Goal: Contribute content: Add original content to the website for others to see

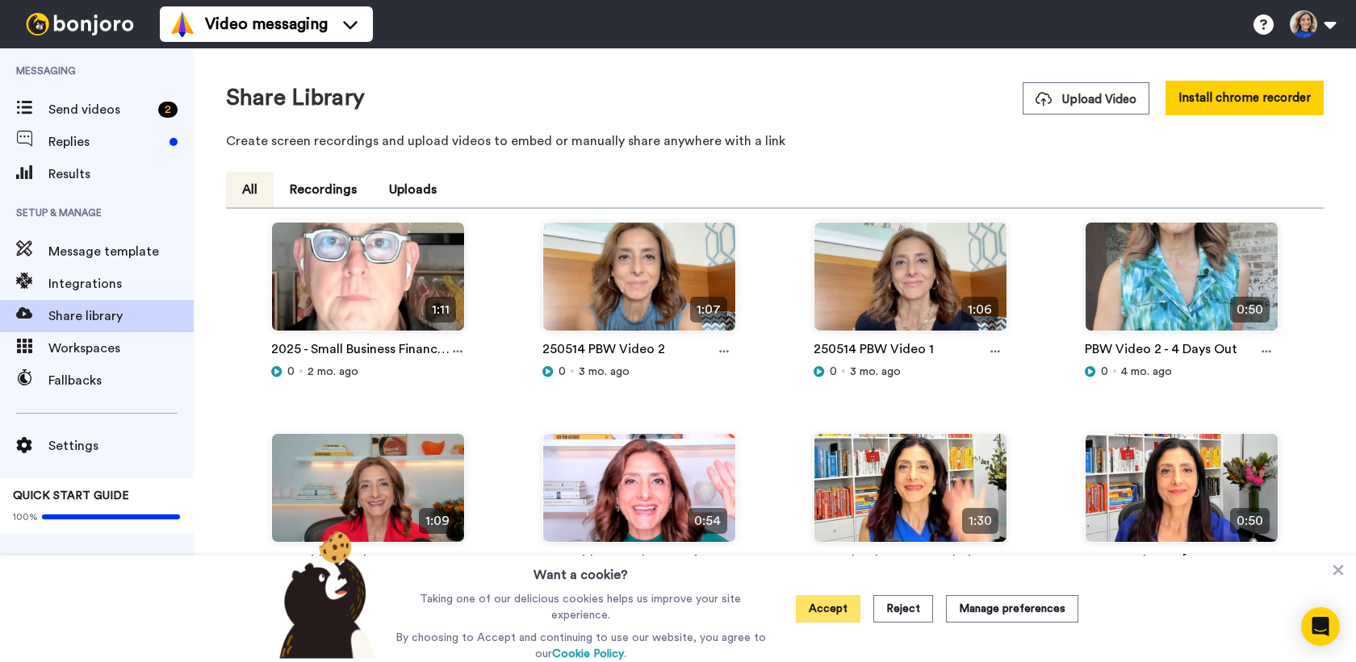
click at [821, 608] on button "Accept" at bounding box center [828, 609] width 65 height 27
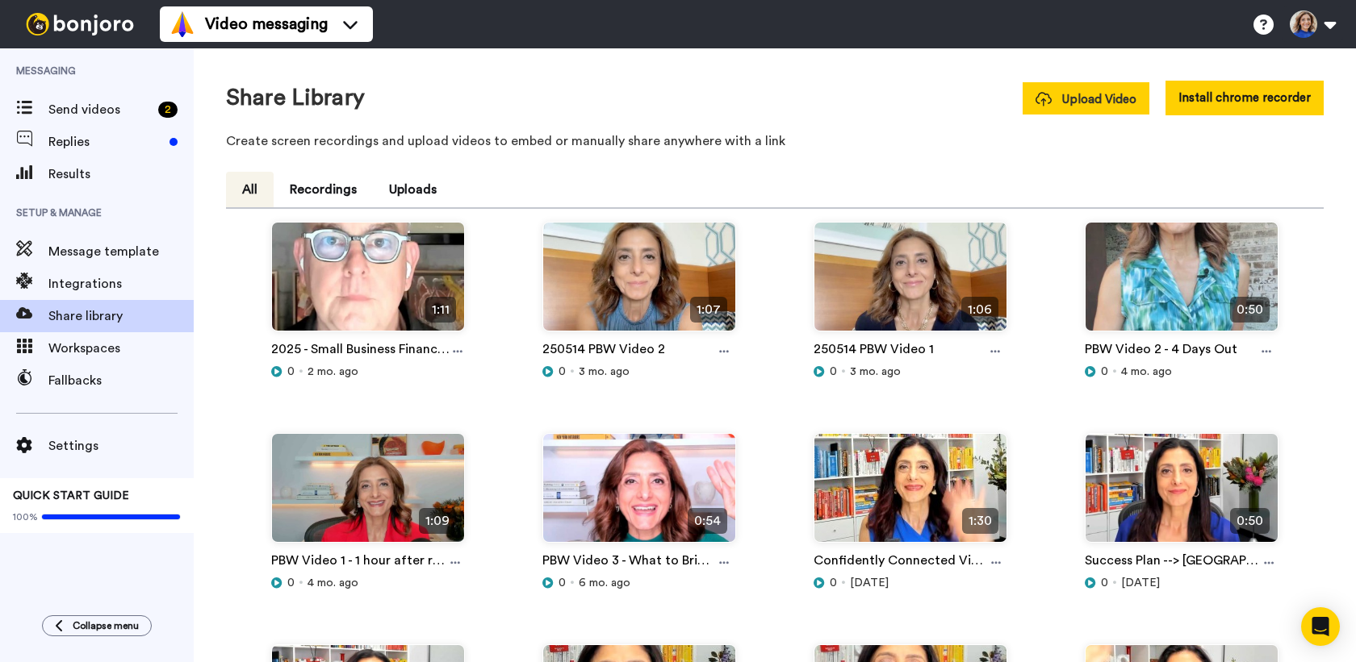
click at [1090, 92] on span "Upload Video" at bounding box center [1085, 99] width 101 height 17
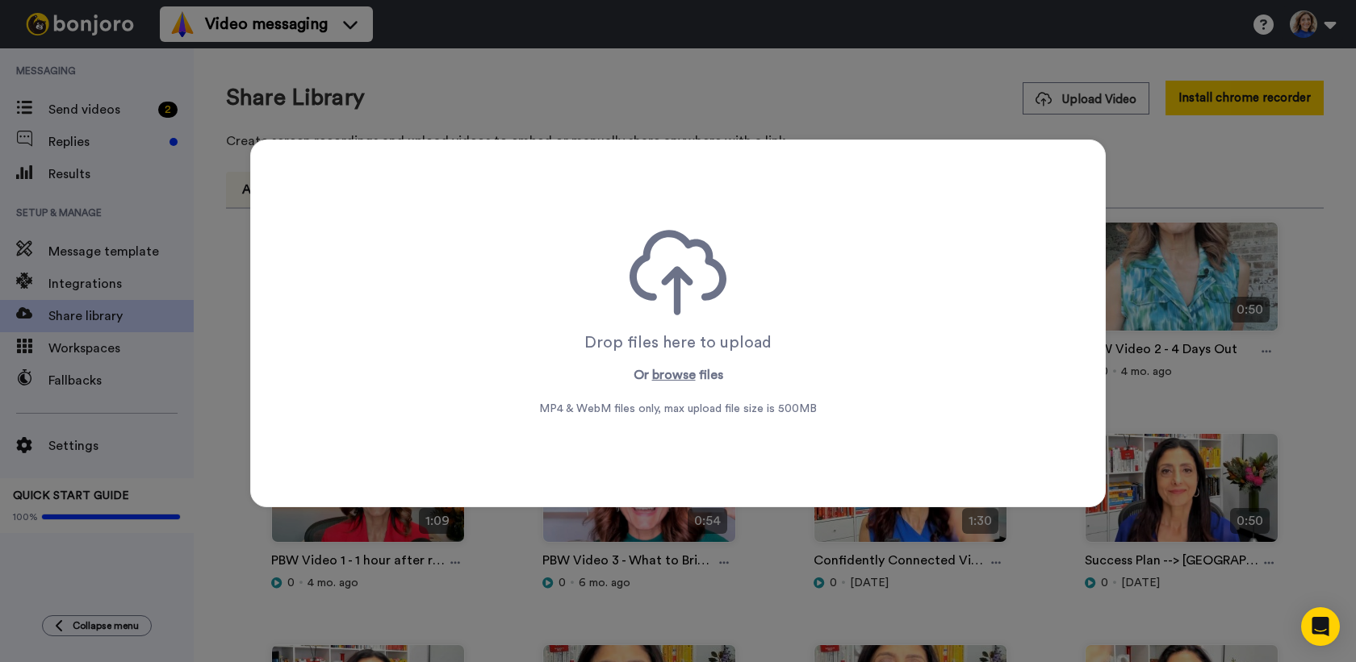
click at [488, 104] on div "Drop files here to upload Or browse files MP4 & WebM files only, max upload fil…" at bounding box center [678, 331] width 1356 height 662
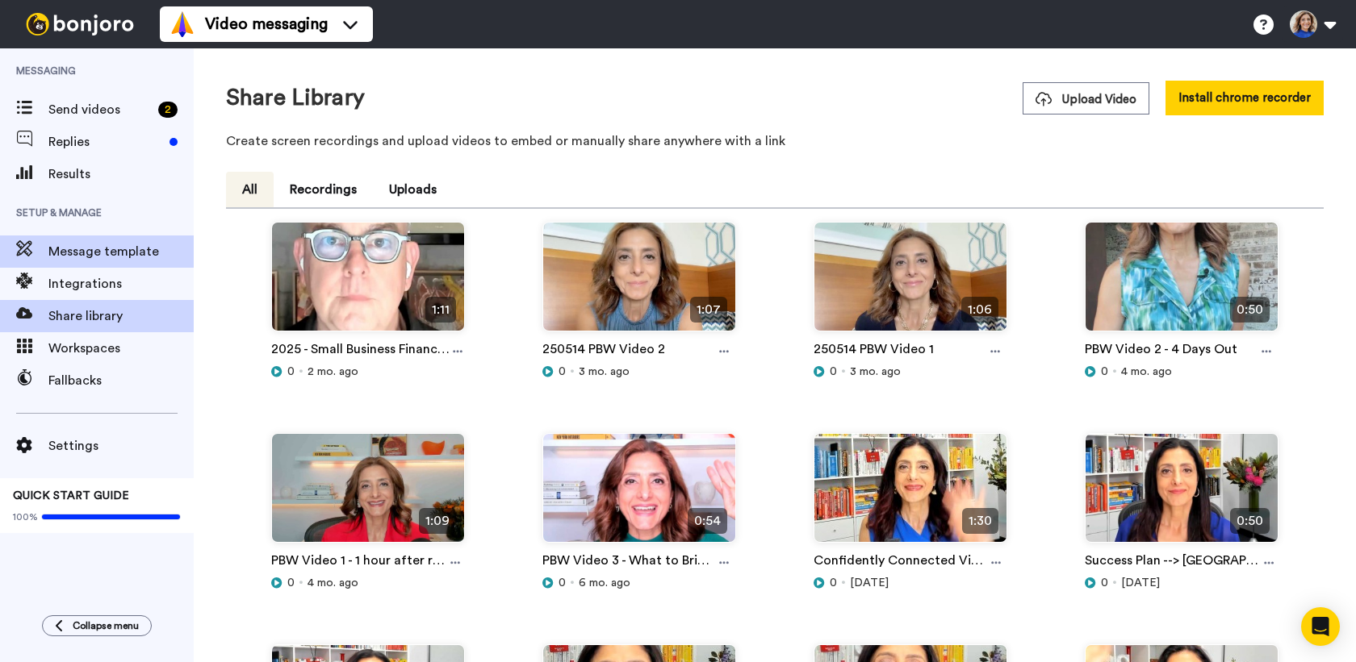
click at [141, 250] on span "Message template" at bounding box center [120, 251] width 145 height 19
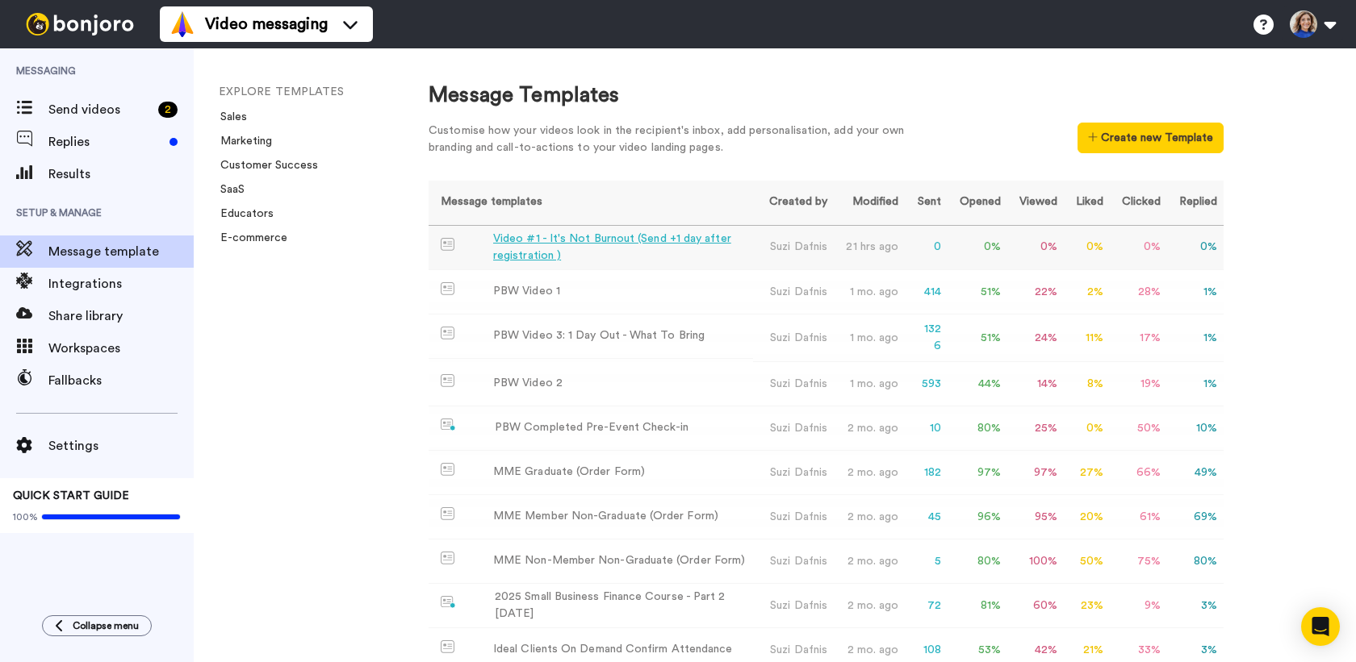
click at [611, 239] on div "Video #1 - It's Not Burnout (Send +1 day after registration )" at bounding box center [619, 248] width 253 height 34
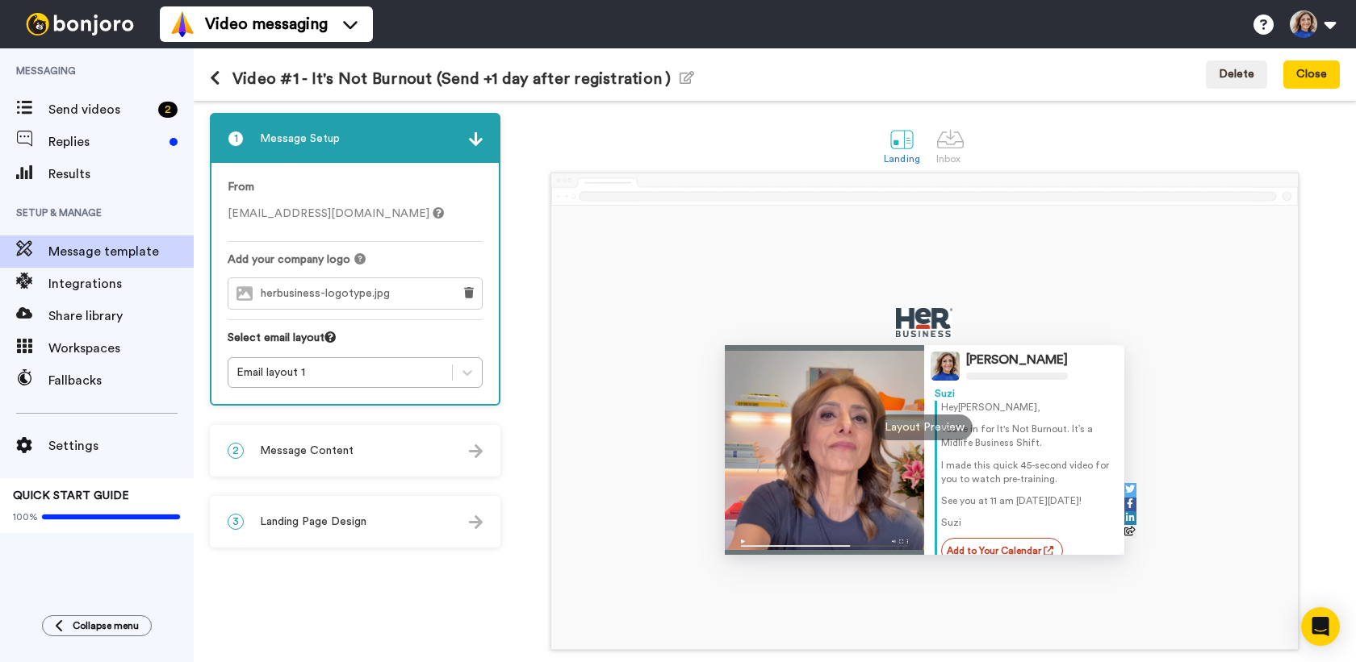
click at [357, 448] on div "2 Message Content" at bounding box center [354, 451] width 287 height 48
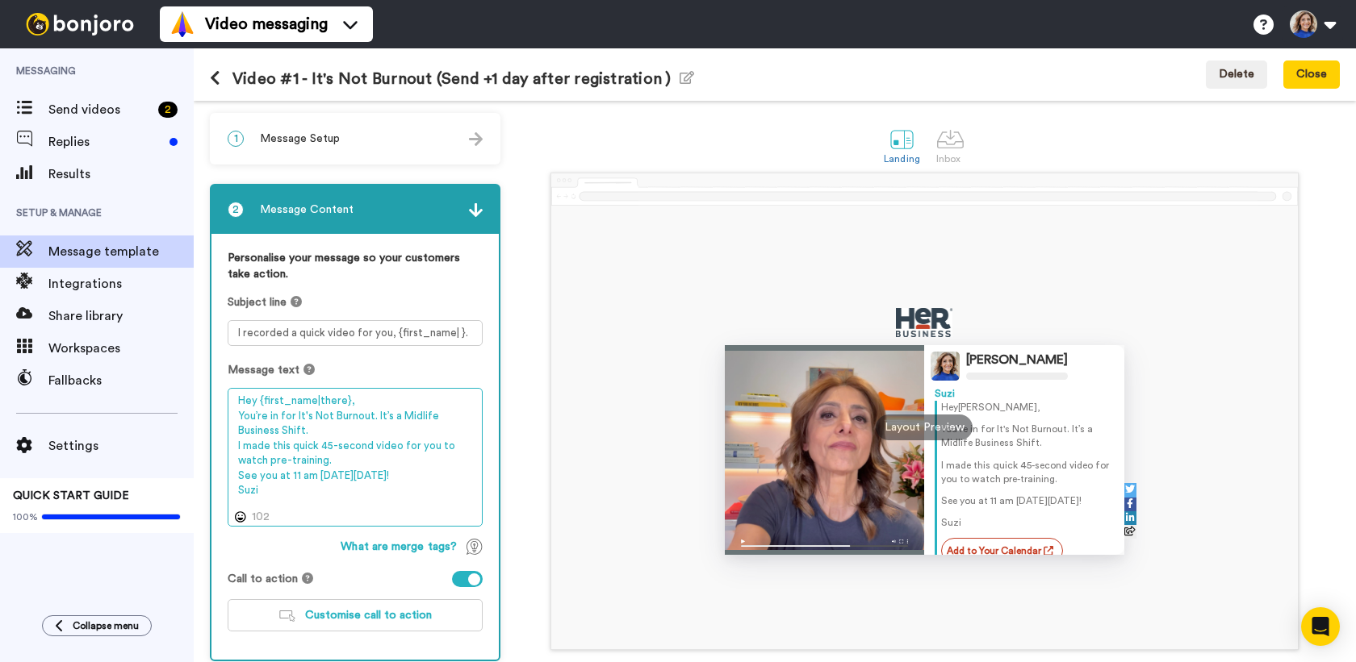
drag, startPoint x: 330, startPoint y: 444, endPoint x: 340, endPoint y: 440, distance: 10.5
click at [330, 444] on textarea "Hey {first_name|there}, You’re in for It's Not Burnout. It’s a Midlife Business…" at bounding box center [355, 457] width 255 height 139
drag, startPoint x: 372, startPoint y: 445, endPoint x: 320, endPoint y: 446, distance: 51.7
click at [320, 446] on textarea "Hey {first_name|there}, You’re in for It's Not Burnout. It’s a Midlife Business…" at bounding box center [355, 457] width 255 height 139
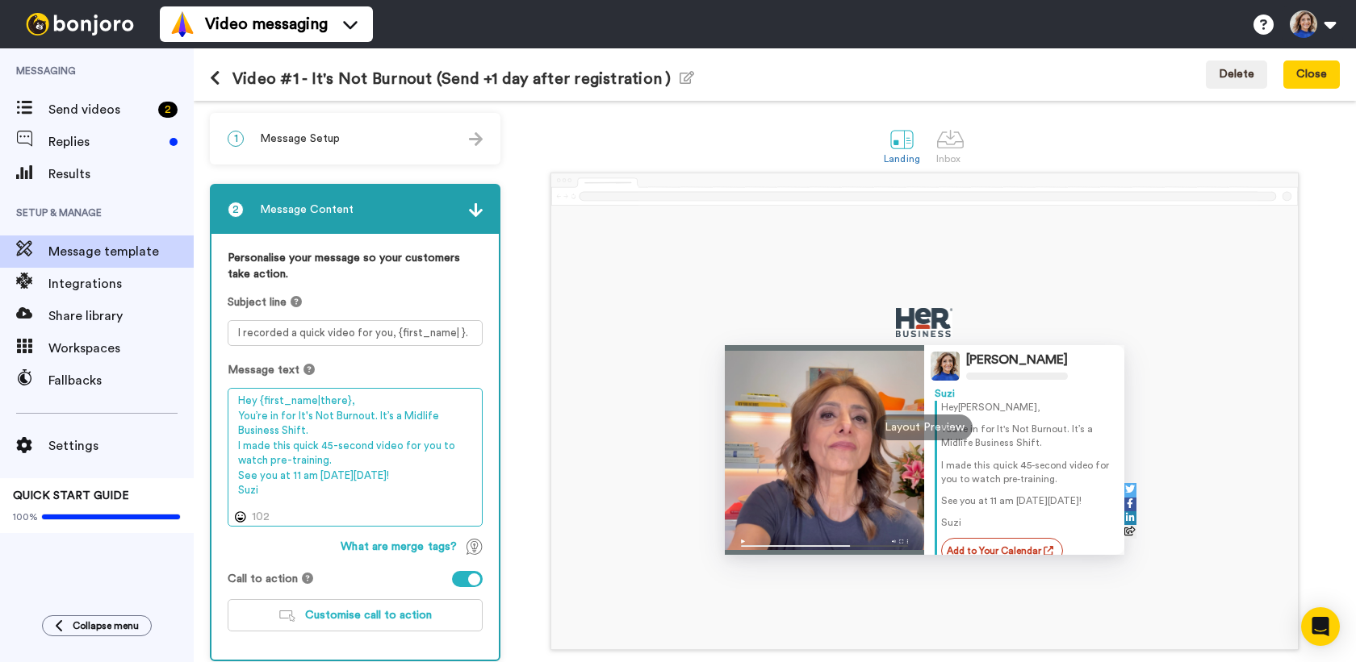
click at [329, 444] on textarea "Hey {first_name|there}, You’re in for It's Not Burnout. It’s a Midlife Business…" at bounding box center [355, 457] width 255 height 139
click at [399, 457] on textarea "Hey {first_name|there}, You’re in for It's Not Burnout. It’s a Midlife Business…" at bounding box center [355, 457] width 255 height 139
click at [330, 444] on textarea "Hey {first_name|there}, You’re in for It's Not Burnout. It’s a Midlife Business…" at bounding box center [355, 457] width 255 height 139
type textarea "Hey {first_name|there}, You’re in for It's Not Burnout. It’s a Midlife Business…"
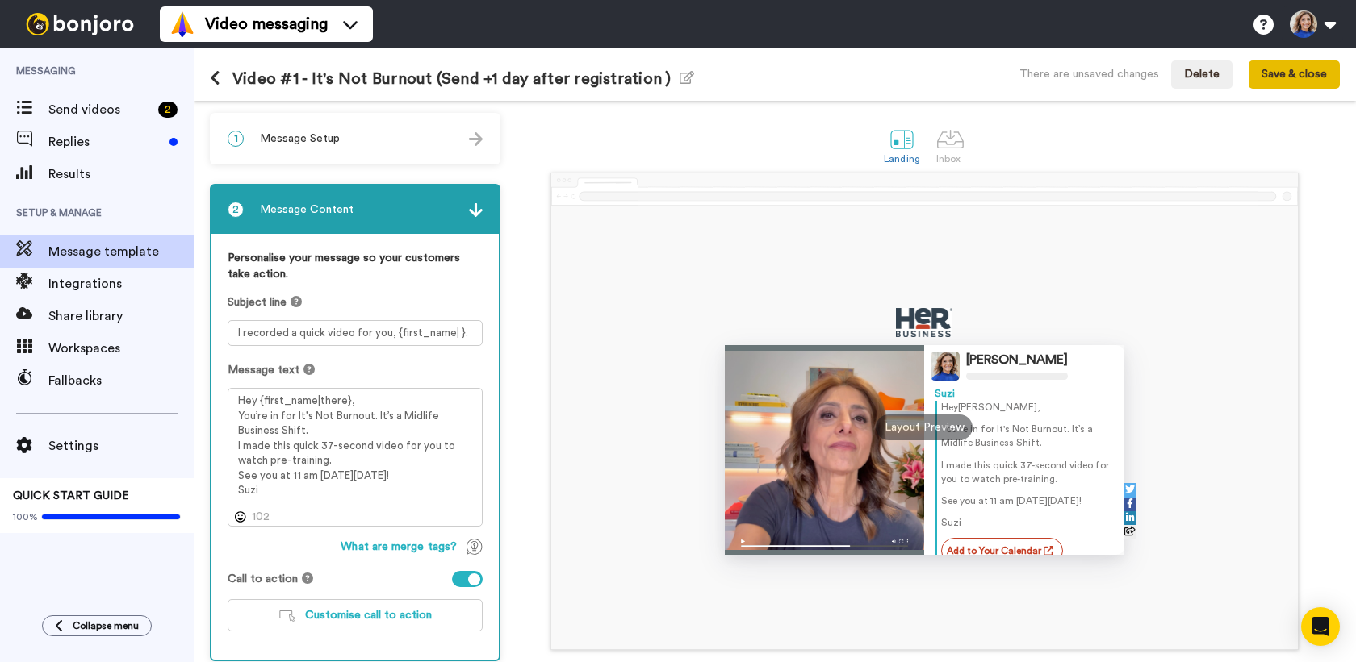
click at [1276, 75] on button "Save & close" at bounding box center [1293, 75] width 91 height 29
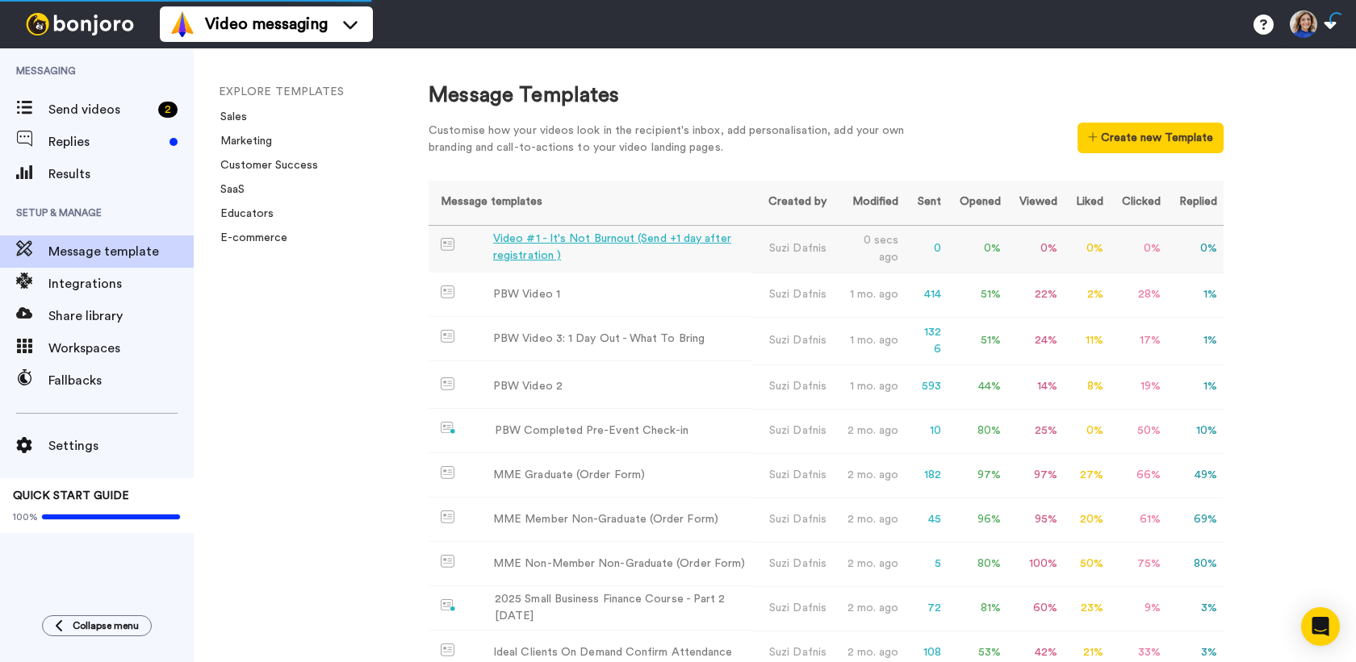
click at [541, 248] on div "Video #1 - It's Not Burnout (Send +1 day after registration )" at bounding box center [619, 248] width 253 height 34
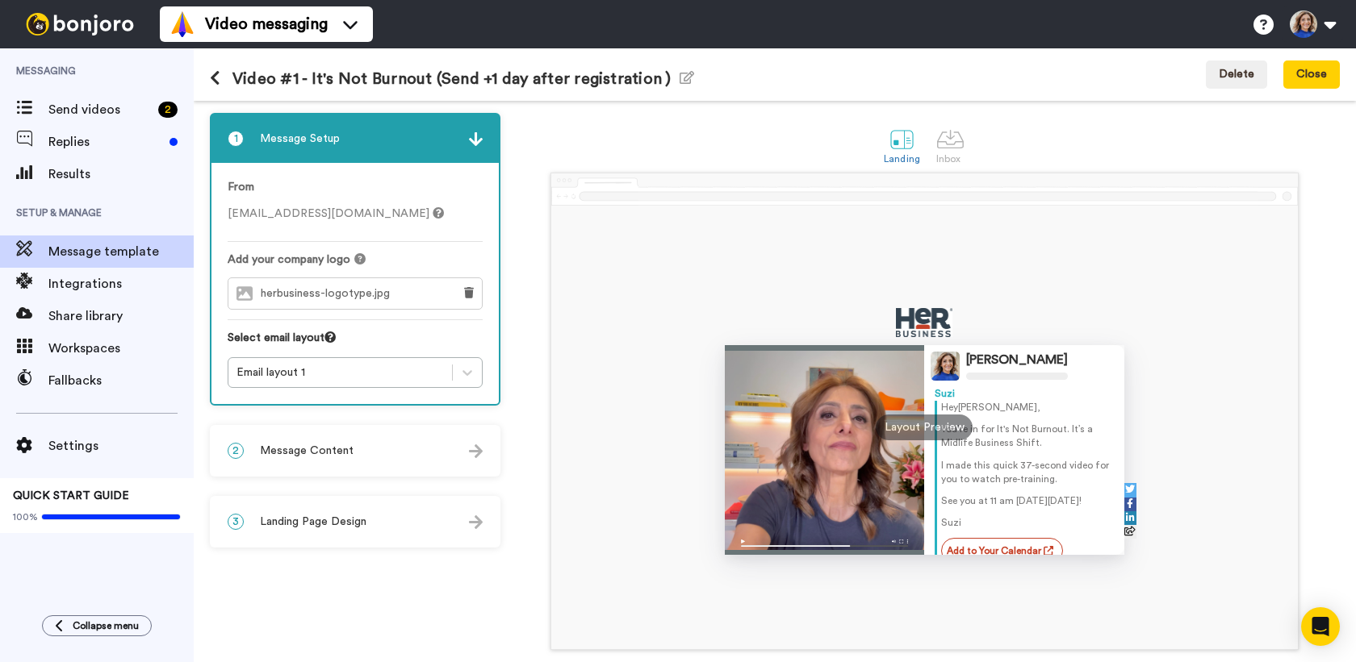
click at [353, 448] on div "2 Message Content" at bounding box center [354, 451] width 287 height 48
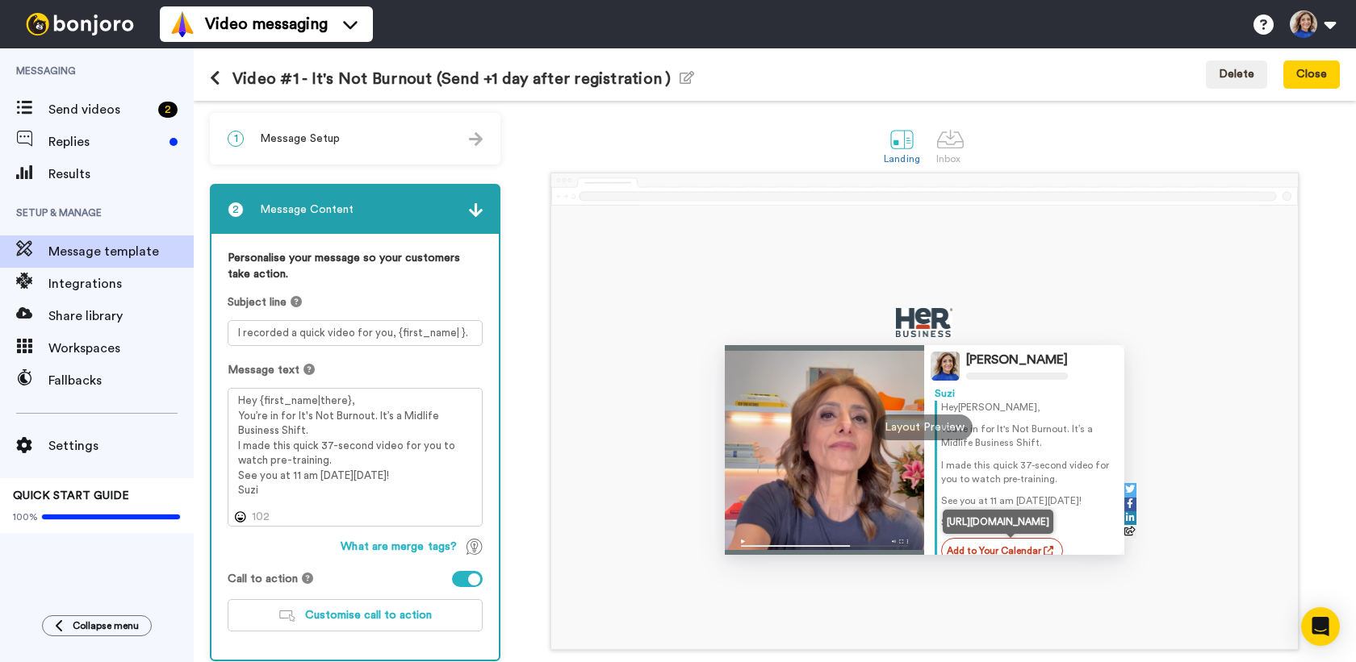
click at [1006, 550] on link "Add to Your Calendar" at bounding box center [1002, 551] width 122 height 26
click at [996, 543] on link "Add to Your Calendar" at bounding box center [1002, 551] width 122 height 26
click at [372, 617] on span "Customise call to action" at bounding box center [368, 615] width 127 height 11
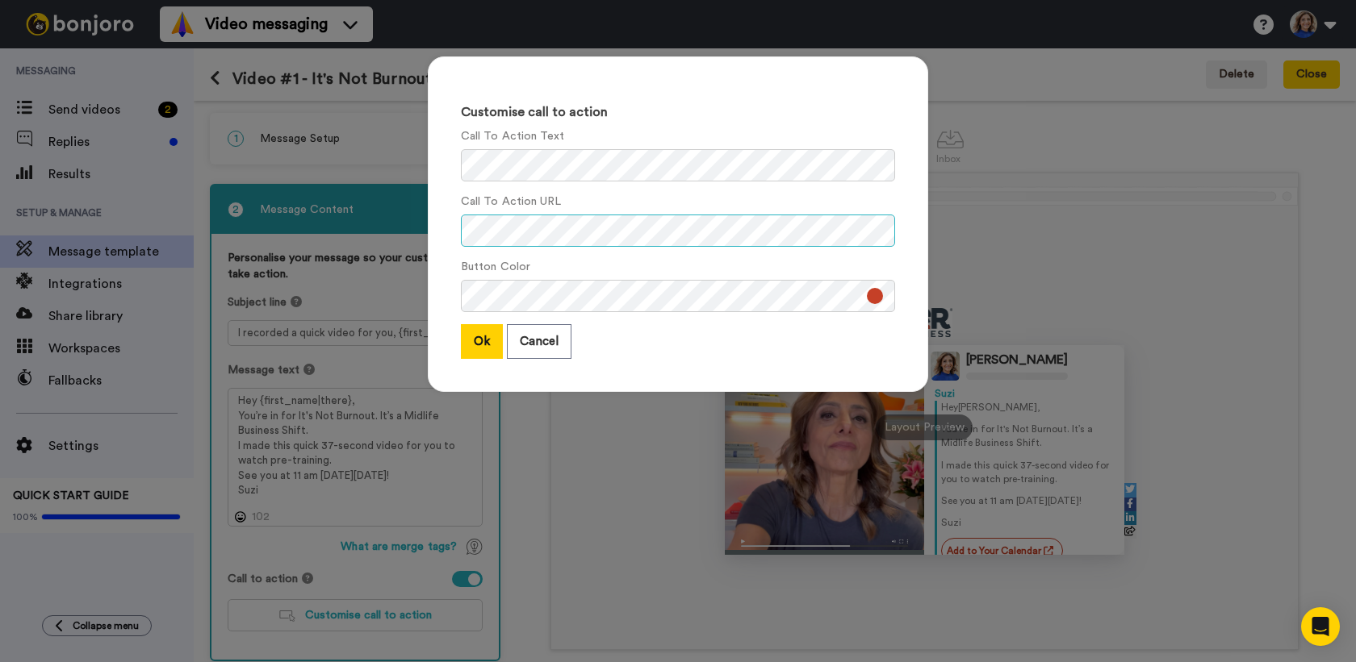
click at [445, 224] on div "Customise call to action Call To Action Text Call To Action URL Button Color Ok…" at bounding box center [678, 224] width 500 height 336
click at [484, 344] on button "Ok" at bounding box center [482, 341] width 42 height 35
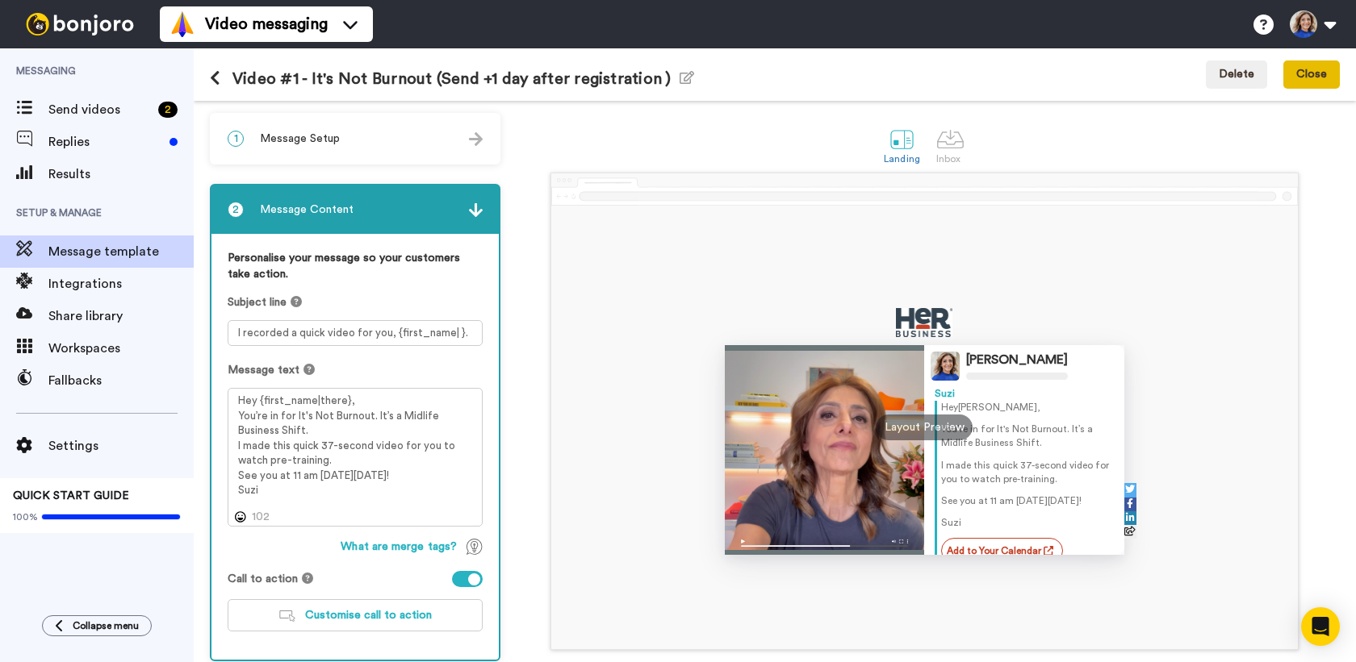
click at [1311, 80] on button "Close" at bounding box center [1311, 75] width 56 height 29
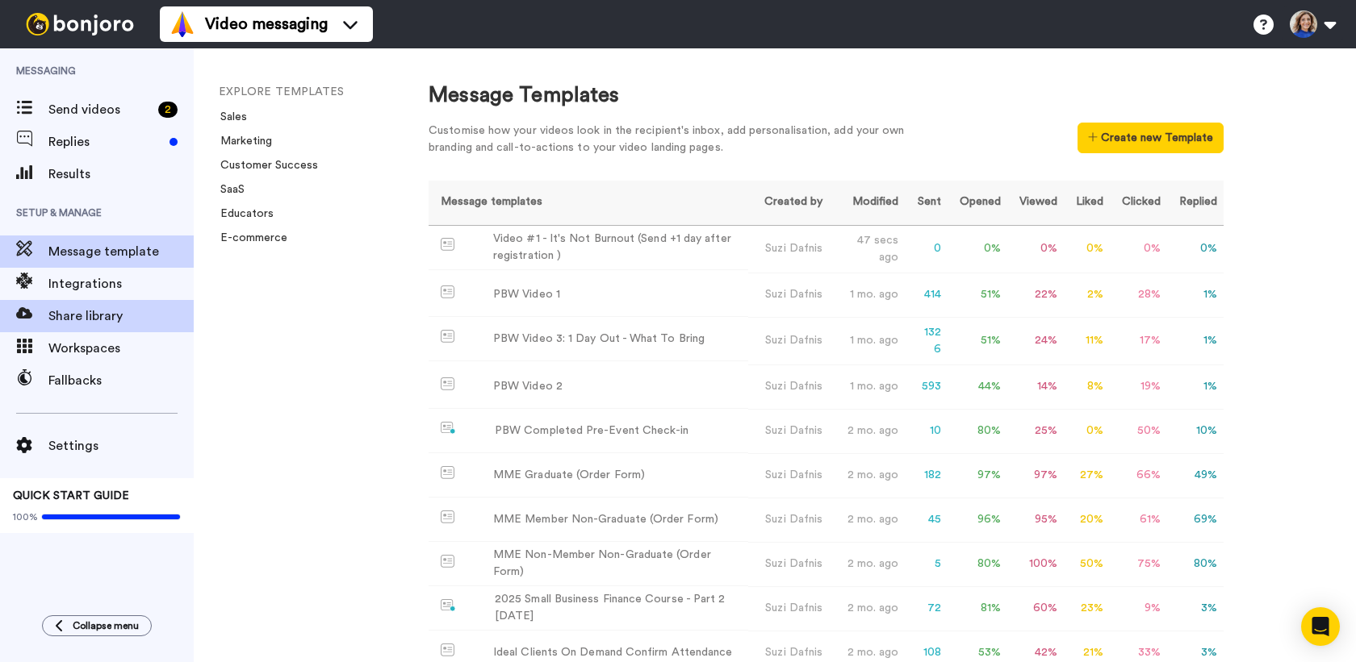
click at [81, 320] on span "Share library" at bounding box center [120, 316] width 145 height 19
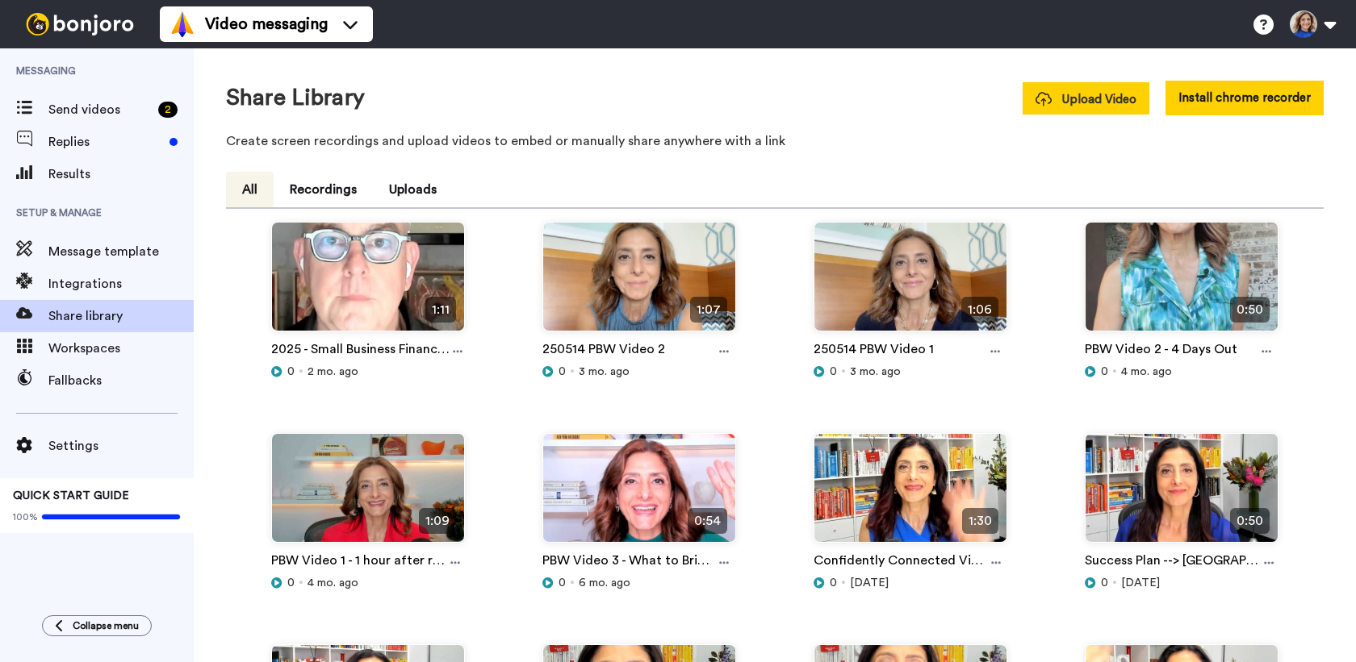
click at [1063, 99] on span "Upload Video" at bounding box center [1085, 99] width 101 height 17
